Goal: Task Accomplishment & Management: Manage account settings

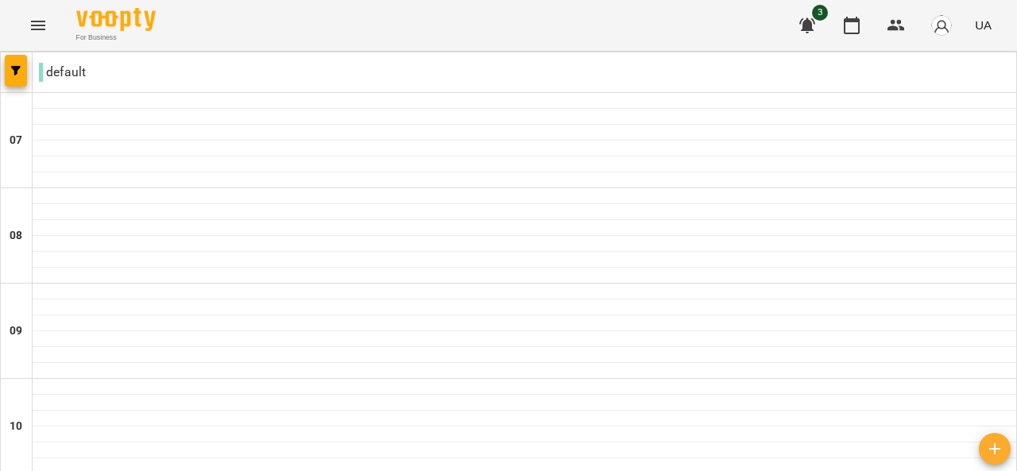
scroll to position [1189, 0]
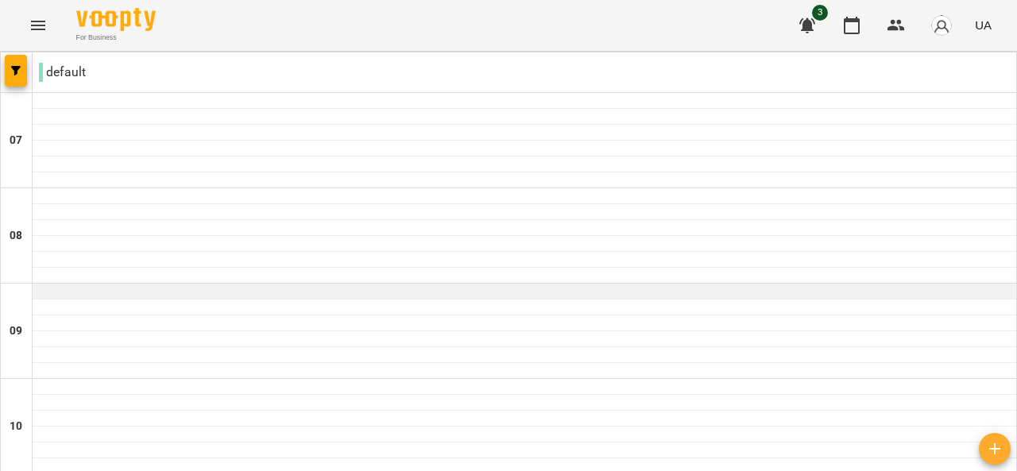
scroll to position [516, 0]
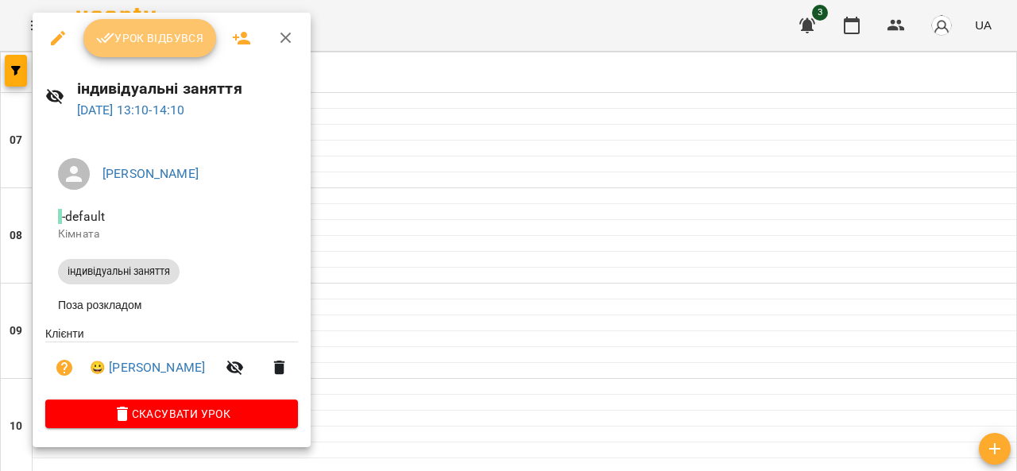
click at [207, 38] on button "Урок відбувся" at bounding box center [149, 38] width 133 height 38
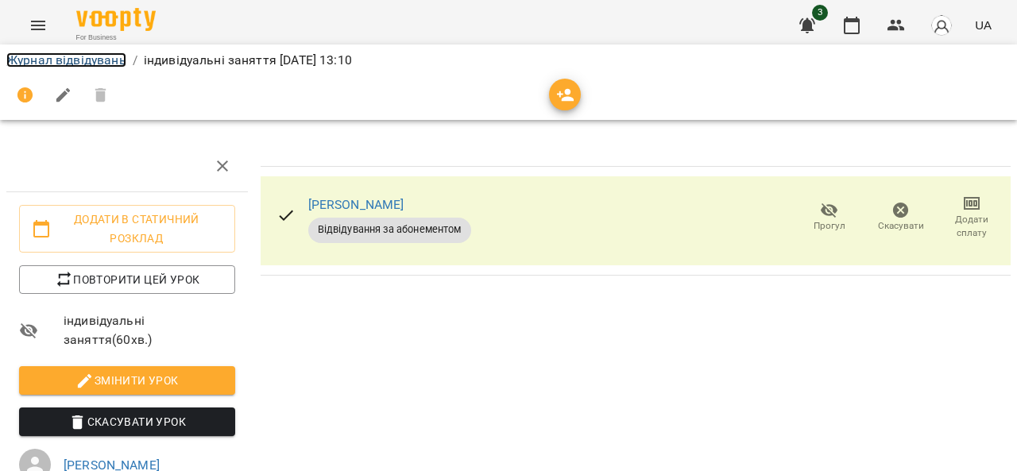
click at [124, 56] on link "Журнал відвідувань" at bounding box center [66, 59] width 120 height 15
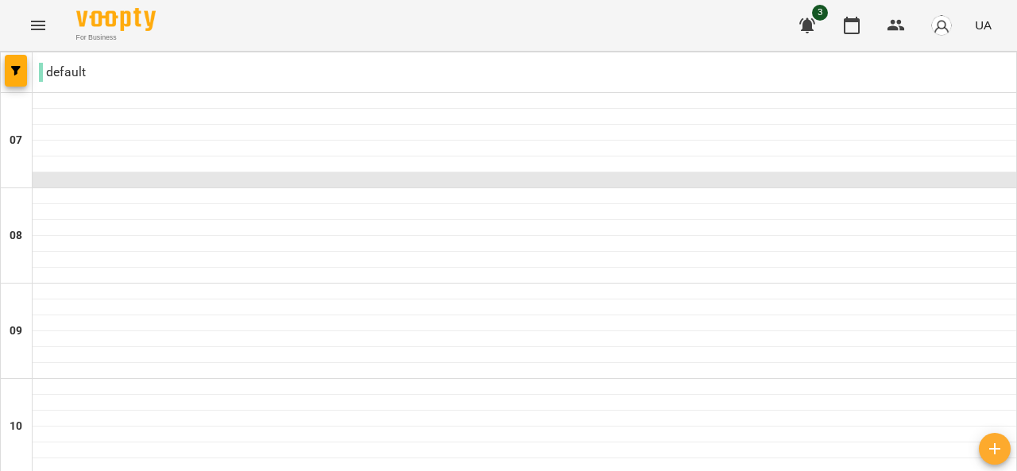
scroll to position [608, 0]
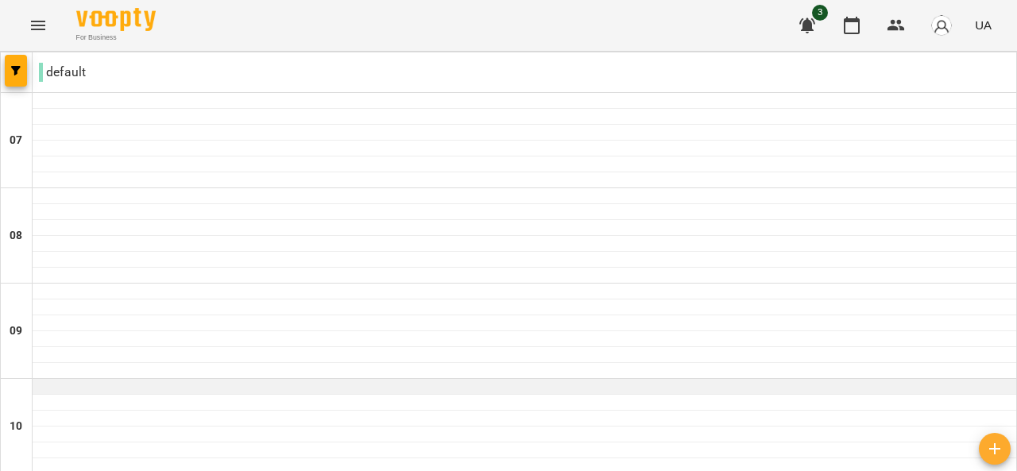
click at [524, 379] on div at bounding box center [525, 387] width 984 height 16
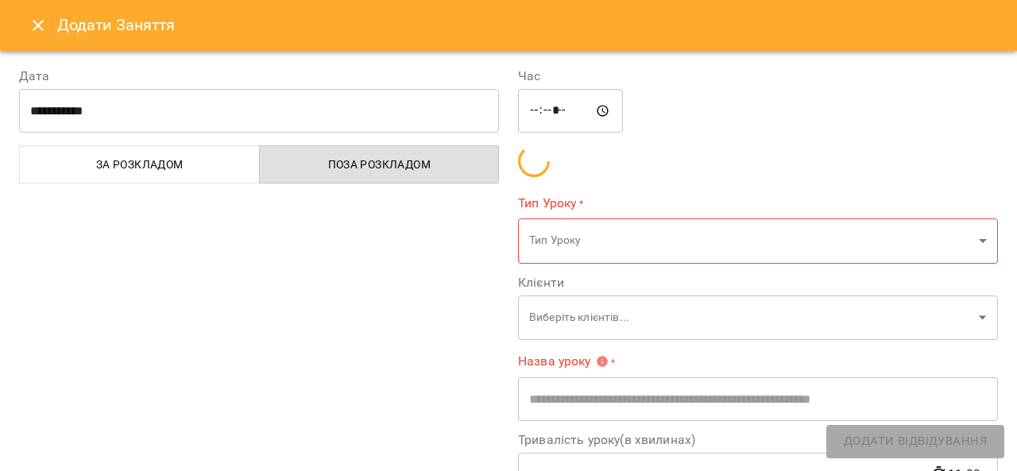
type input "**********"
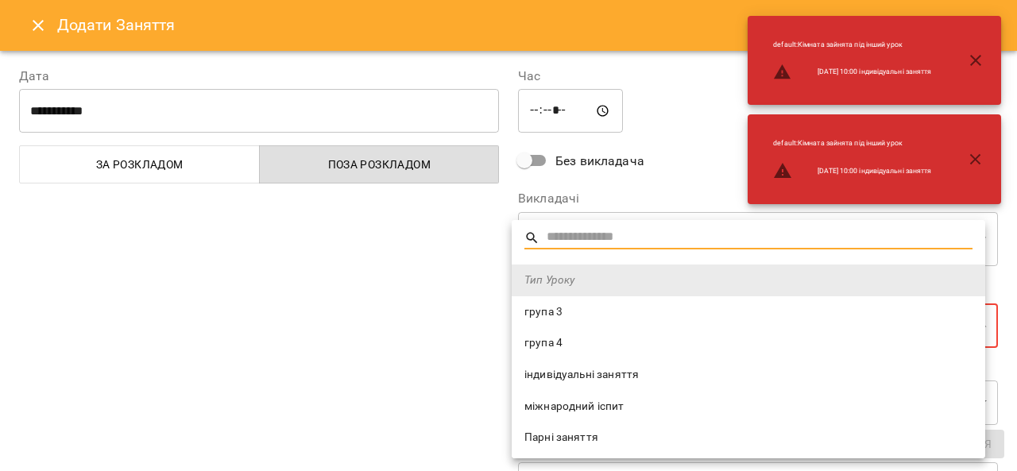
click at [598, 362] on li "індивідуальні заняття" at bounding box center [749, 375] width 474 height 32
type input "**********"
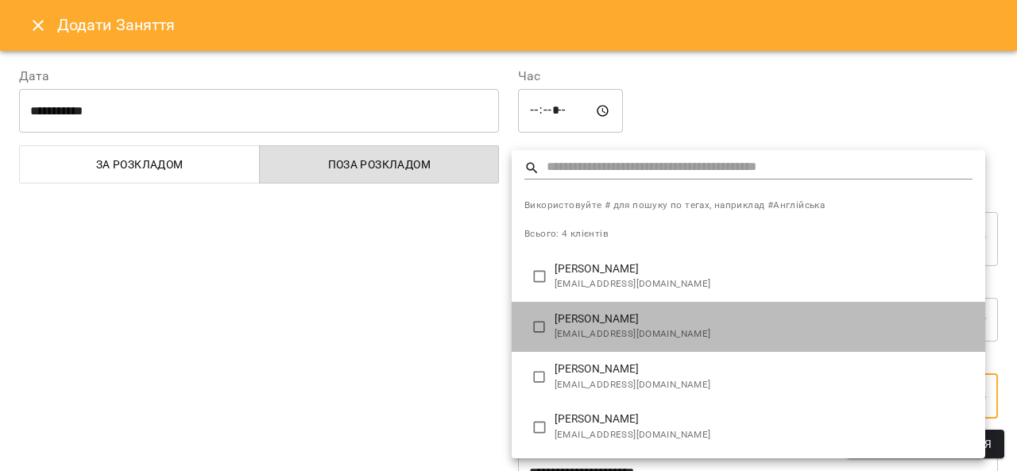
click at [614, 328] on span "[EMAIL_ADDRESS][DOMAIN_NAME]" at bounding box center [764, 335] width 418 height 16
type input "**********"
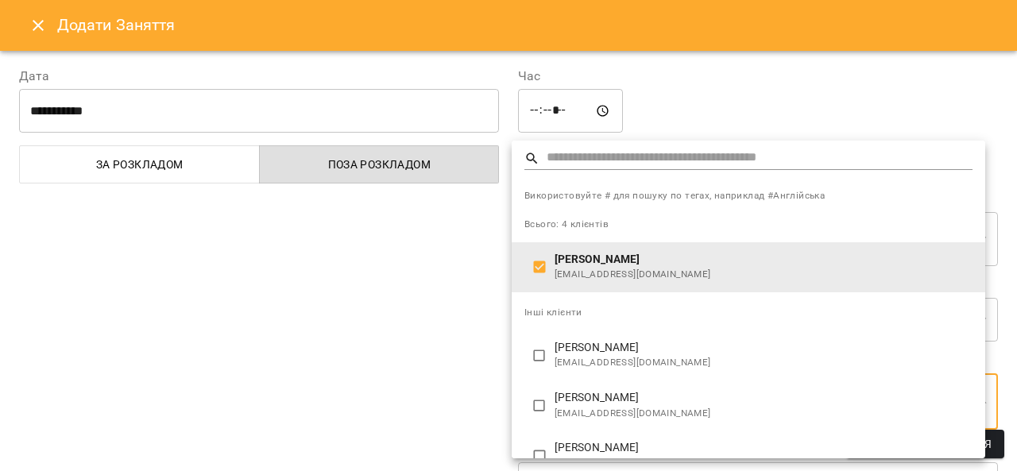
click at [439, 280] on div at bounding box center [508, 235] width 1017 height 471
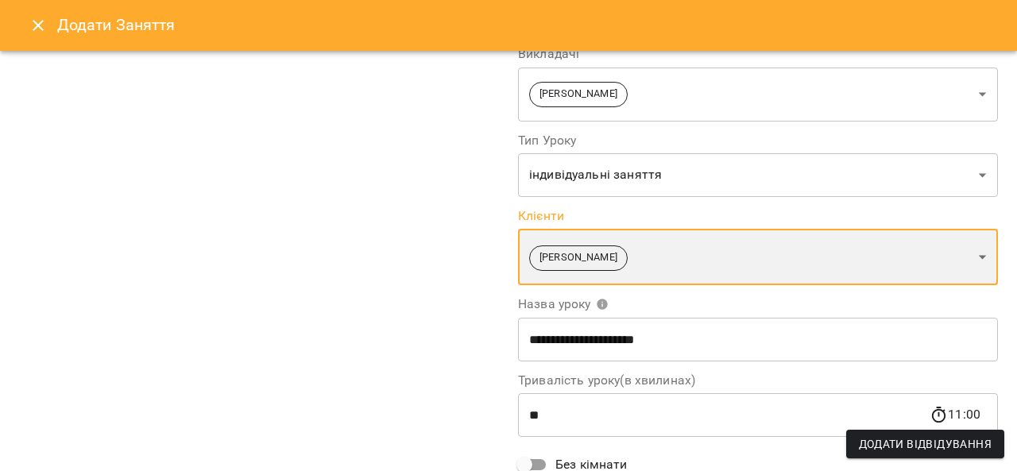
scroll to position [0, 0]
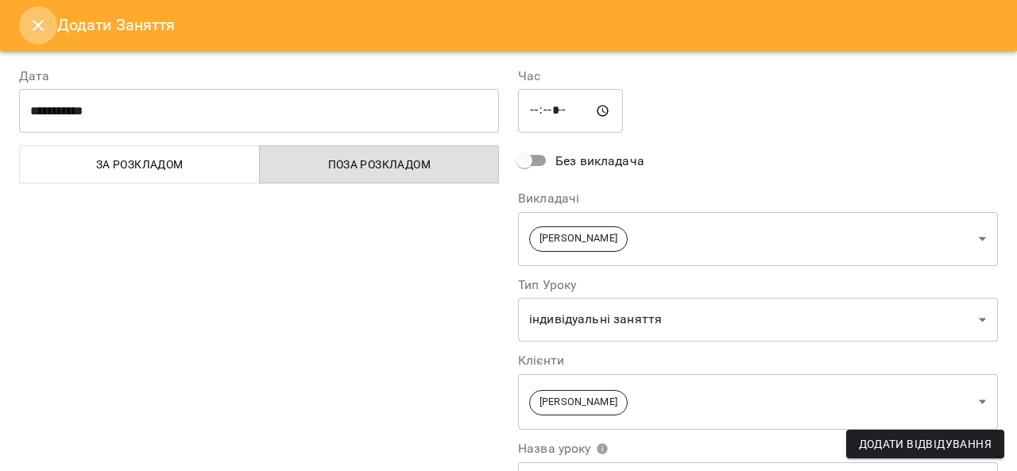
click at [48, 29] on button "Close" at bounding box center [38, 25] width 38 height 38
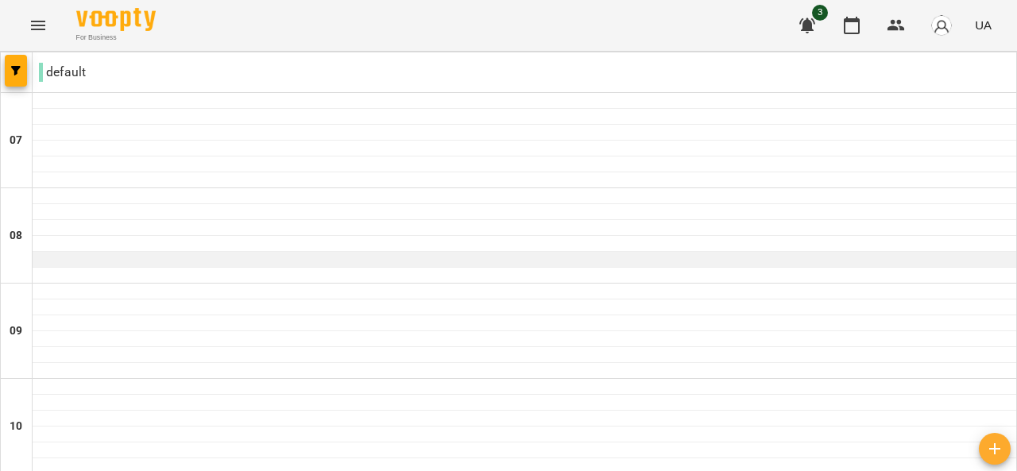
scroll to position [434, 0]
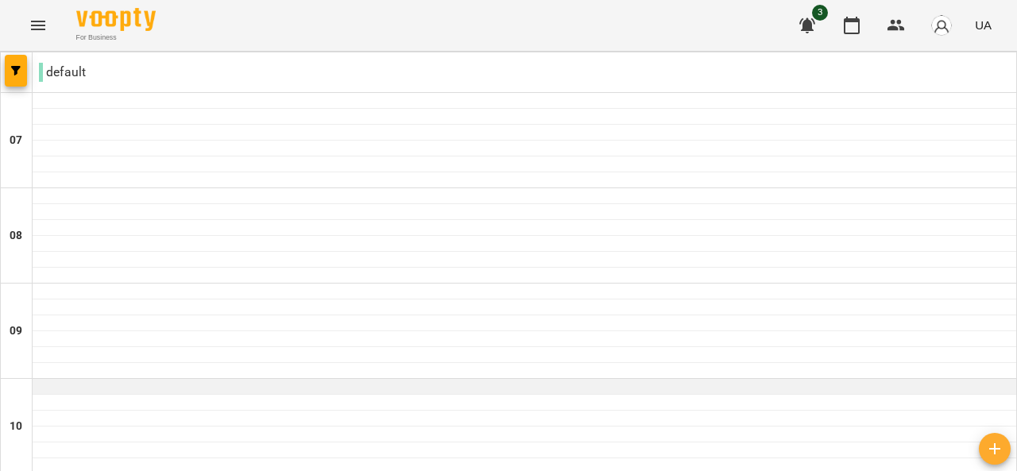
click at [559, 379] on div at bounding box center [525, 387] width 984 height 16
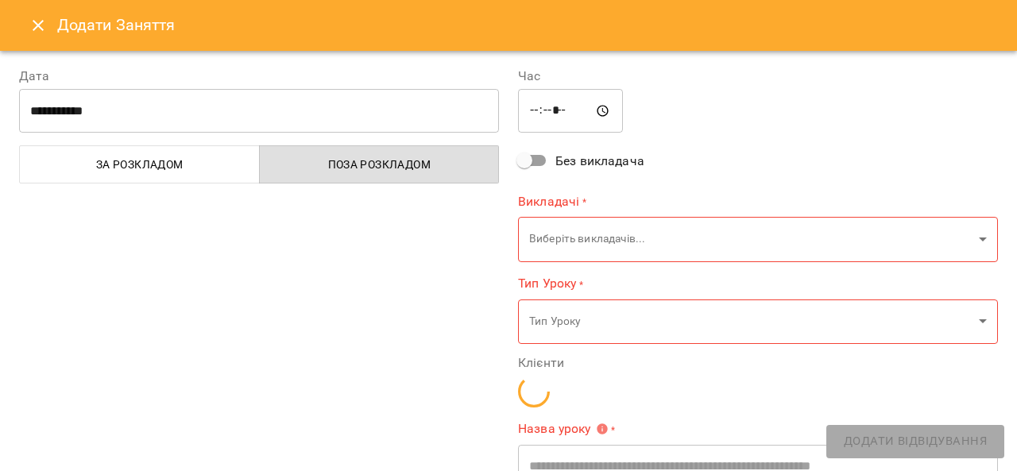
type input "**********"
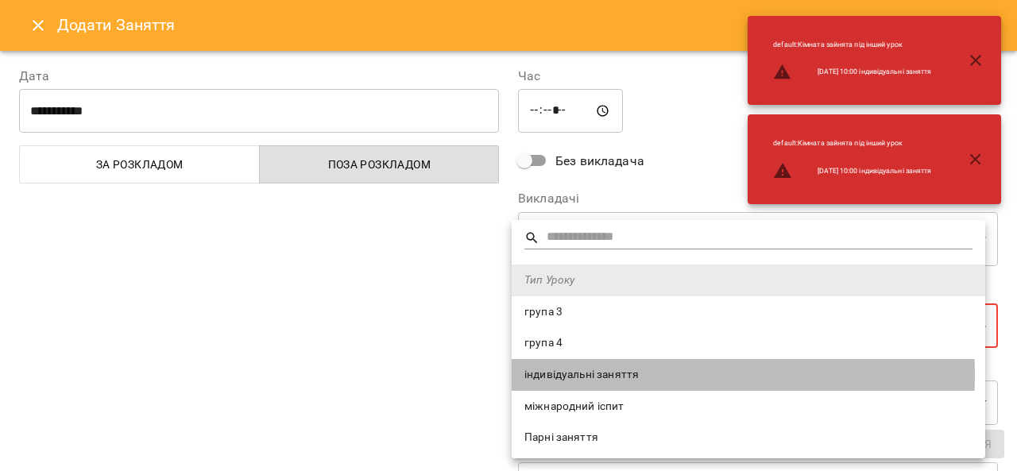
click at [673, 375] on span "індивідуальні заняття" at bounding box center [748, 375] width 448 height 16
type input "**********"
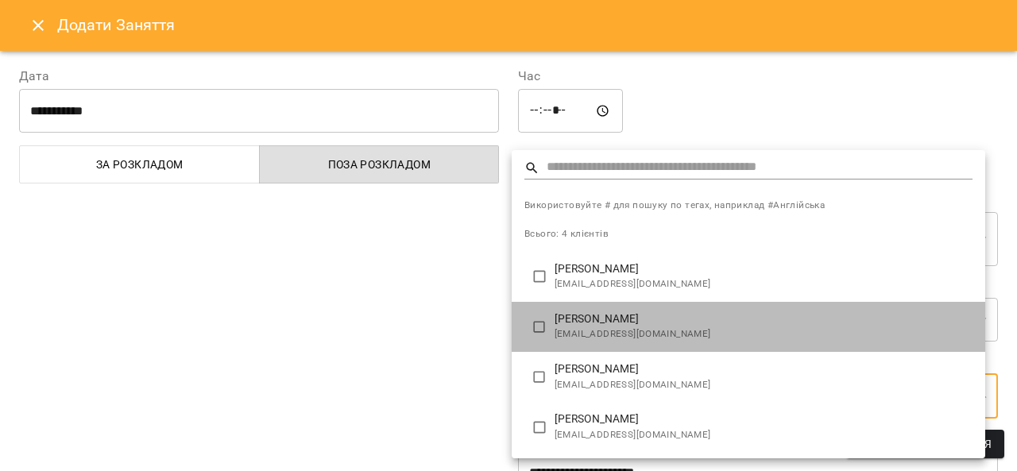
click at [669, 323] on p "[PERSON_NAME]" at bounding box center [764, 319] width 418 height 16
type input "**********"
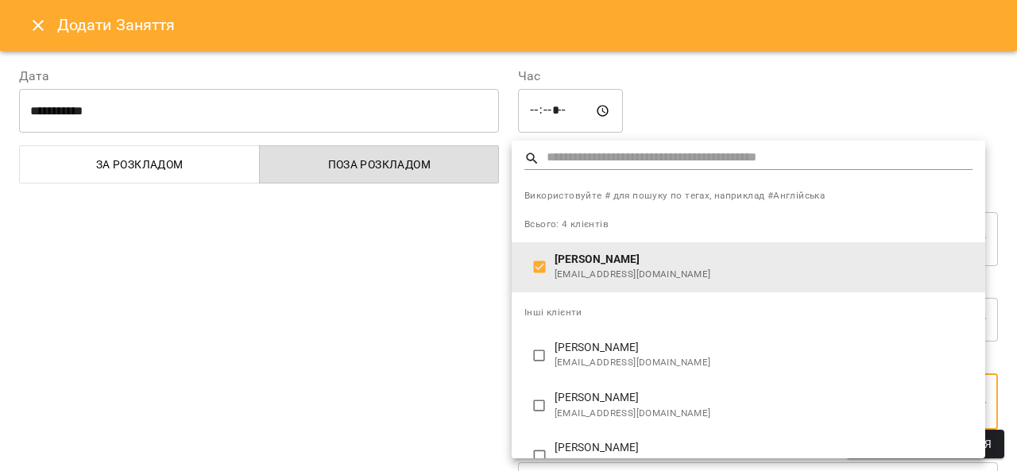
click at [462, 352] on div at bounding box center [508, 235] width 1017 height 471
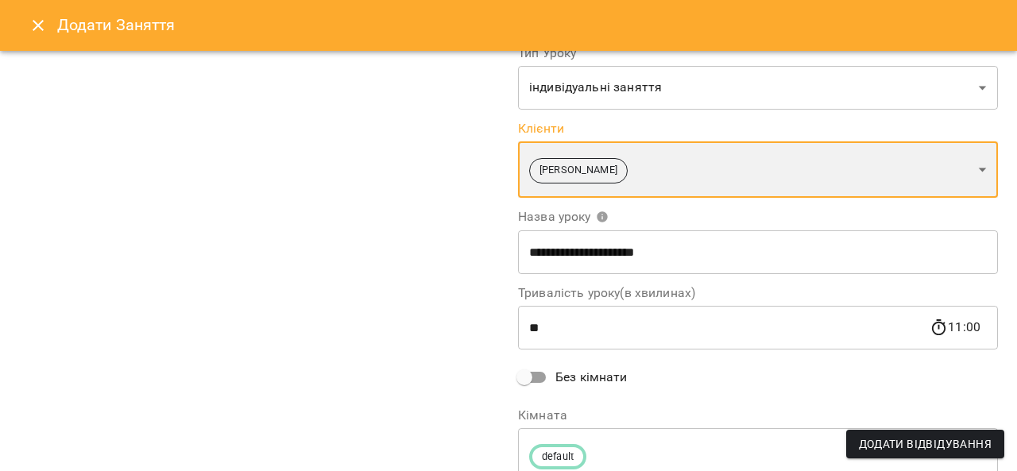
scroll to position [299, 0]
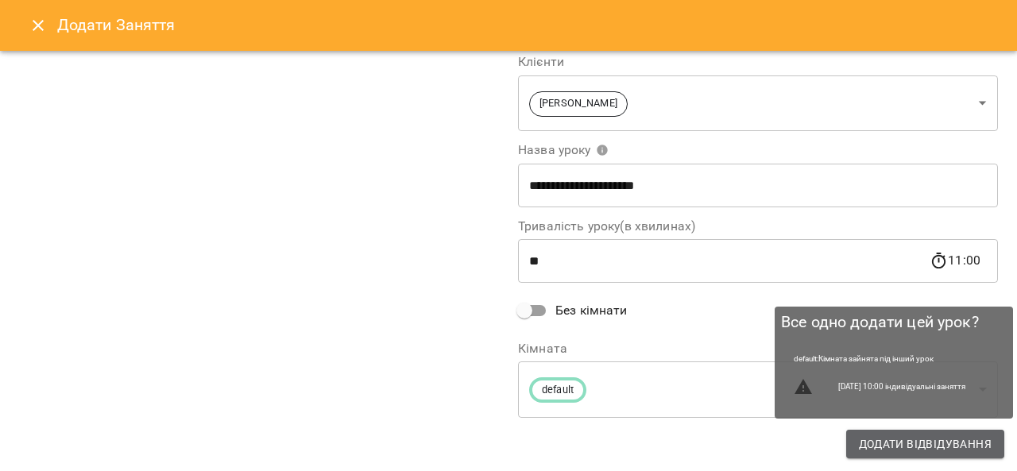
click at [890, 436] on span "Додати Відвідування" at bounding box center [925, 444] width 133 height 19
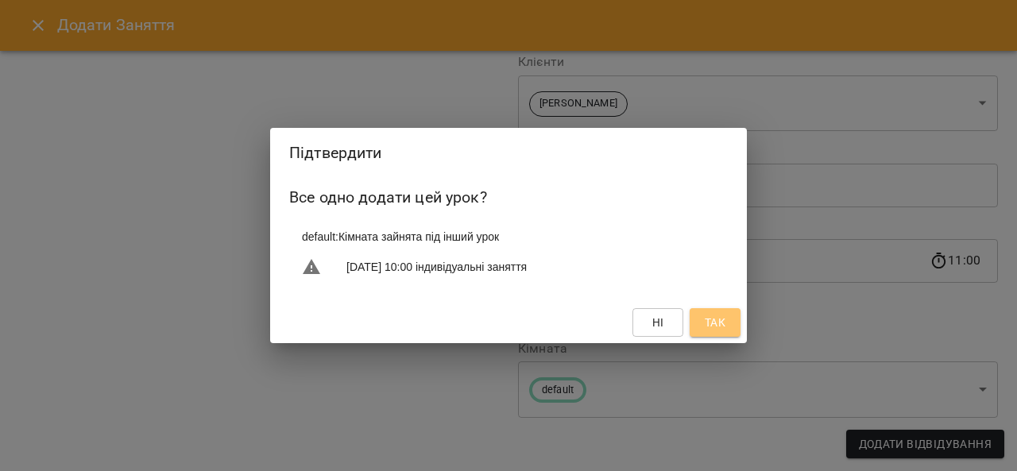
click at [724, 325] on span "Так" at bounding box center [715, 322] width 21 height 19
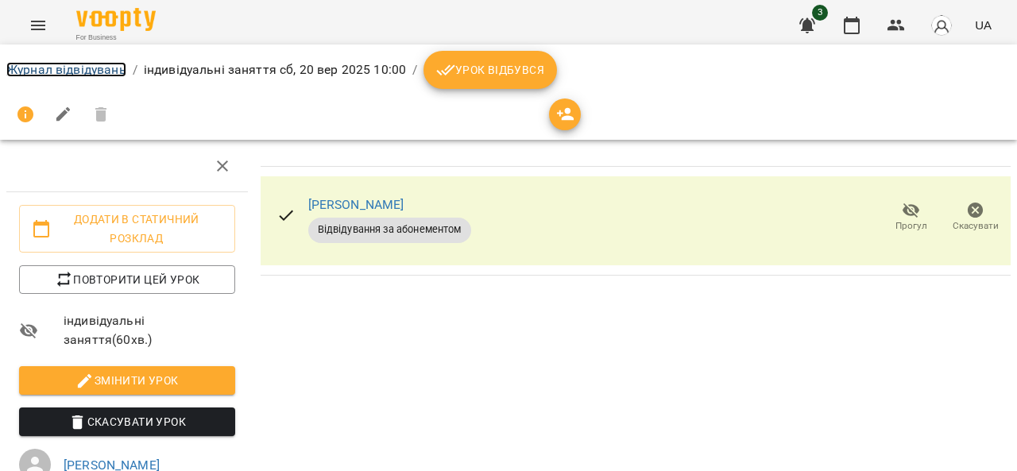
click at [70, 76] on link "Журнал відвідувань" at bounding box center [66, 69] width 120 height 15
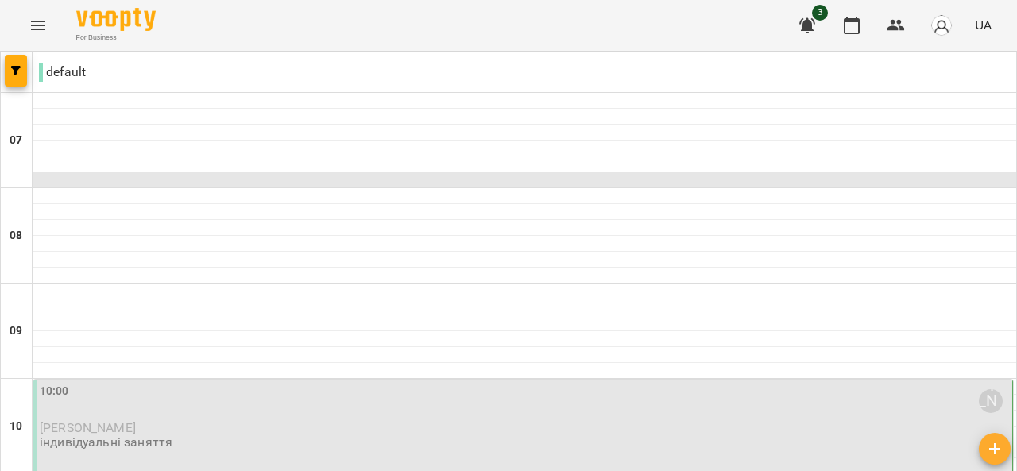
scroll to position [222, 0]
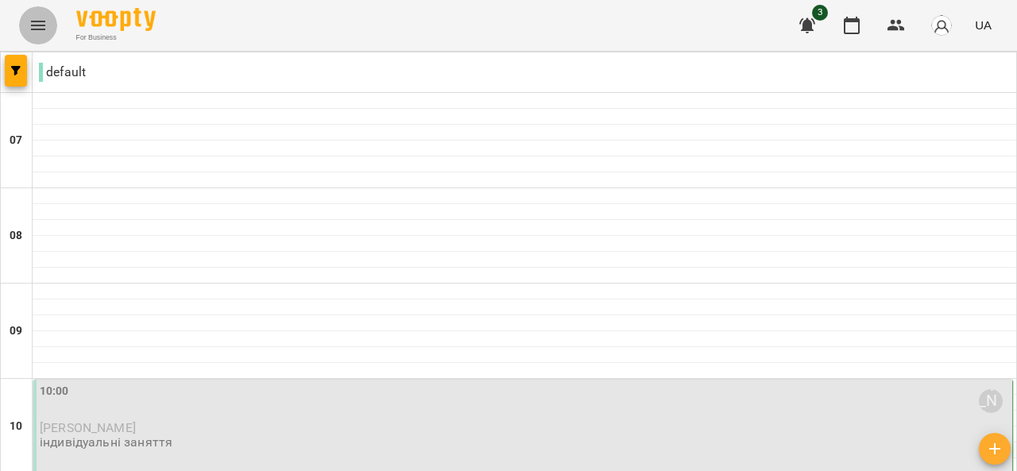
click at [33, 15] on button "Menu" at bounding box center [38, 25] width 38 height 38
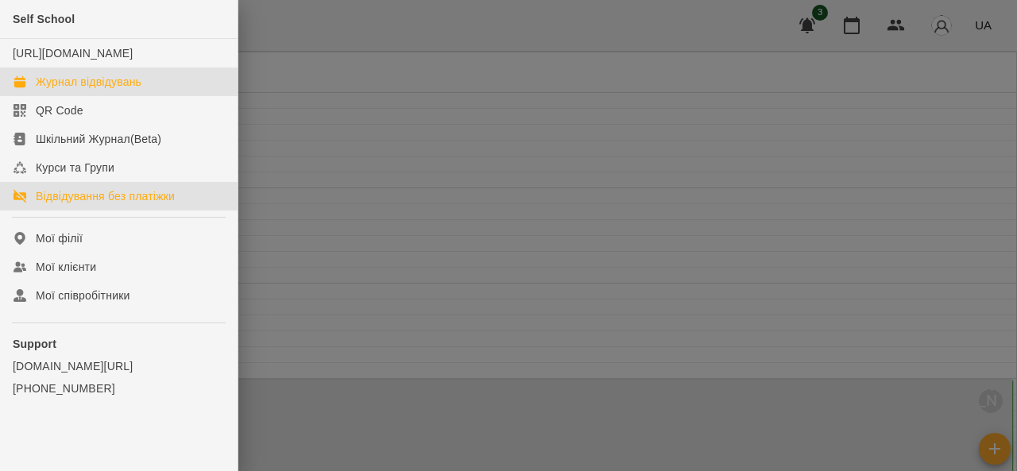
click at [168, 204] on div "Відвідування без платіжки" at bounding box center [105, 196] width 139 height 16
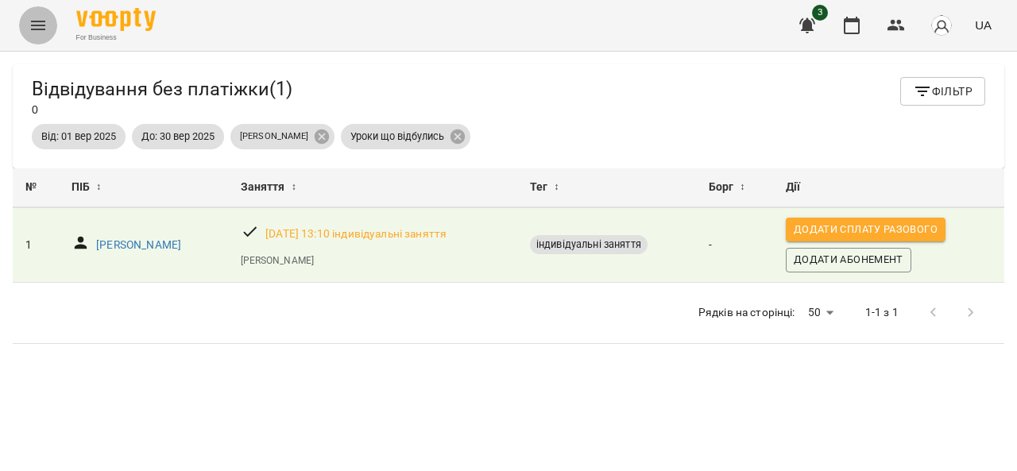
click at [22, 22] on button "Menu" at bounding box center [38, 25] width 38 height 38
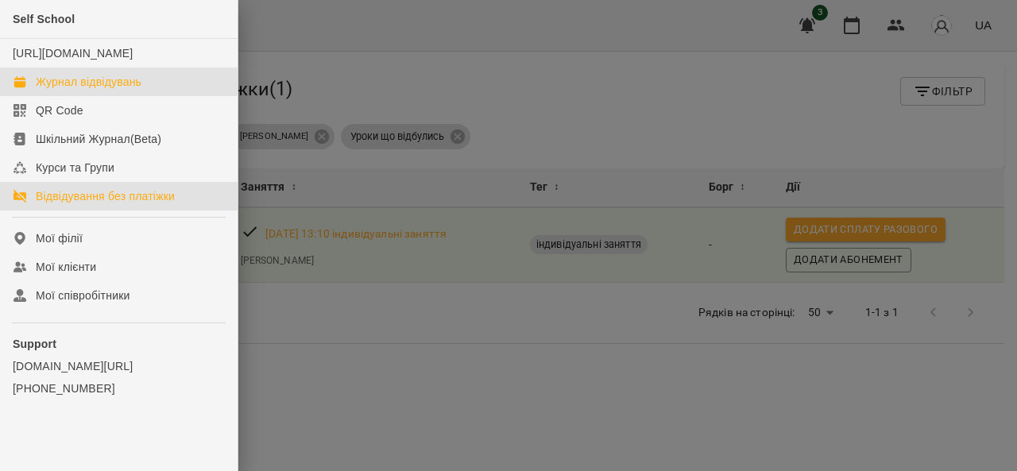
click at [52, 87] on link "Журнал відвідувань" at bounding box center [119, 82] width 238 height 29
